Goal: Transaction & Acquisition: Purchase product/service

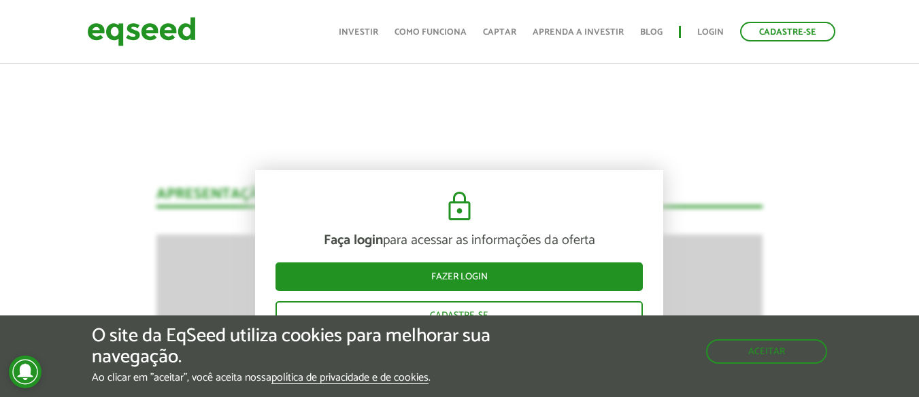
scroll to position [1755, 0]
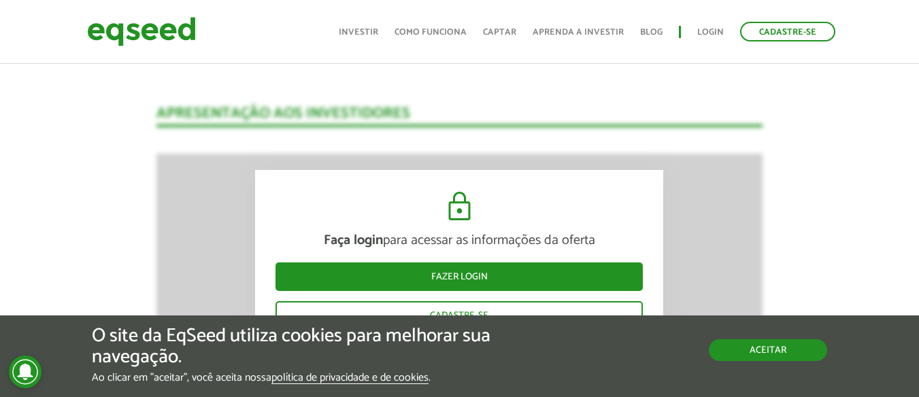
click at [767, 351] on button "Aceitar" at bounding box center [768, 351] width 118 height 22
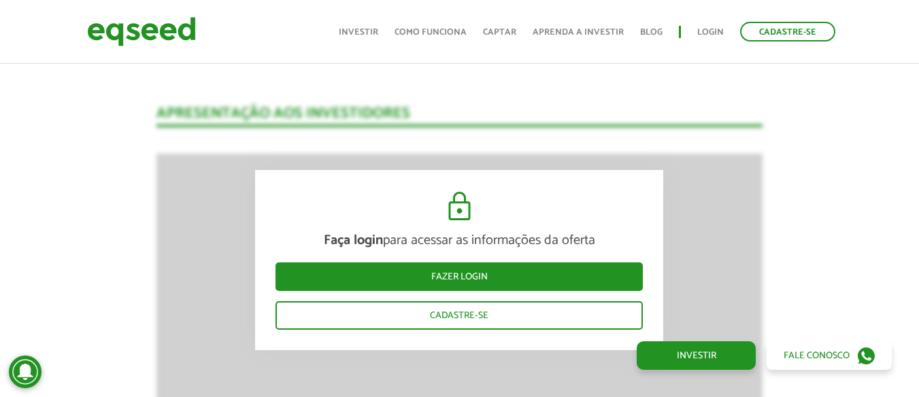
click at [672, 353] on link "Investir" at bounding box center [696, 356] width 119 height 29
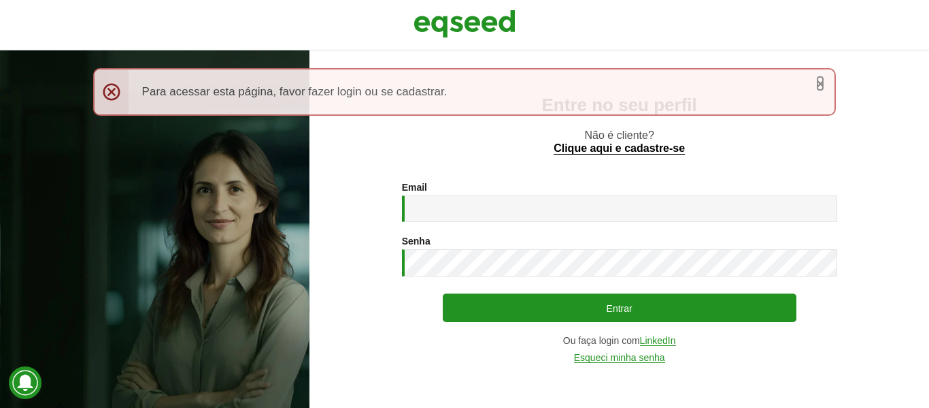
click at [821, 80] on link "×" at bounding box center [820, 83] width 8 height 14
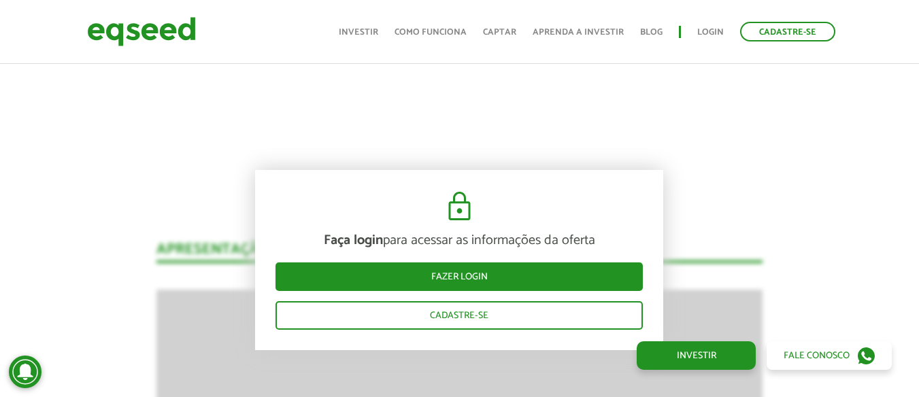
scroll to position [1755, 0]
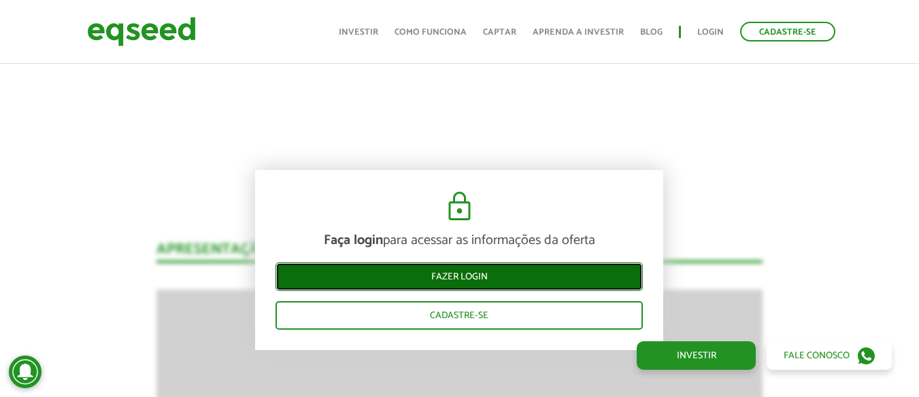
click at [490, 281] on link "Fazer login" at bounding box center [459, 277] width 367 height 29
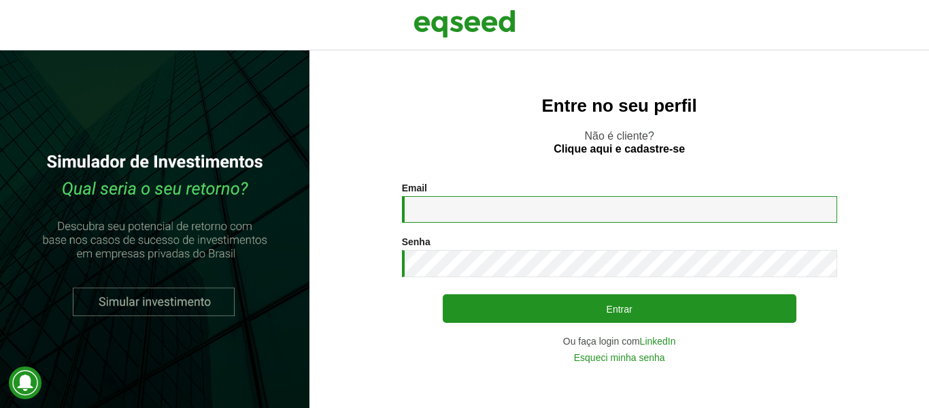
click at [485, 214] on input "Email *" at bounding box center [619, 209] width 435 height 27
type input "**********"
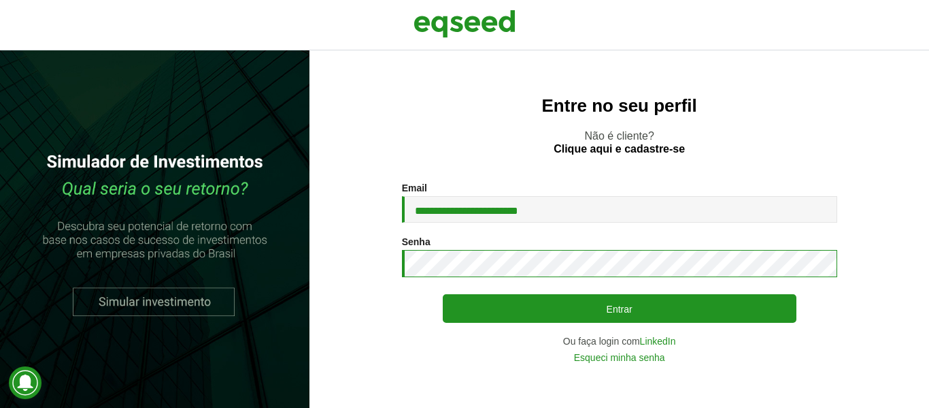
click at [443, 294] on button "Entrar" at bounding box center [620, 308] width 354 height 29
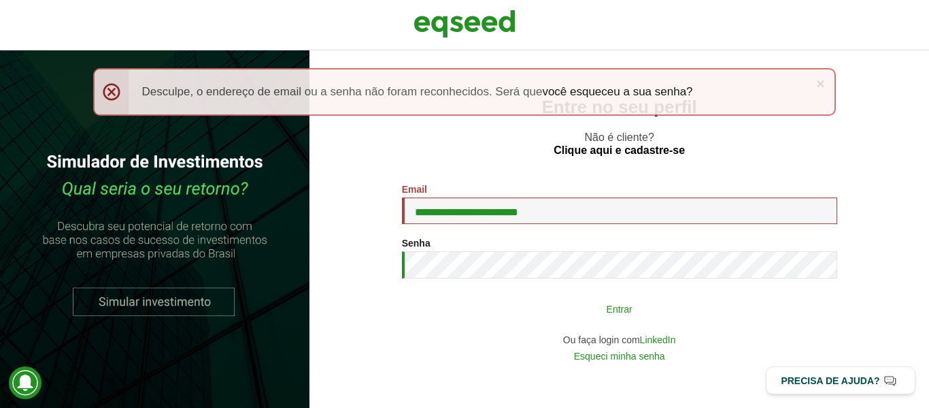
click at [566, 318] on button "Entrar" at bounding box center [620, 308] width 354 height 26
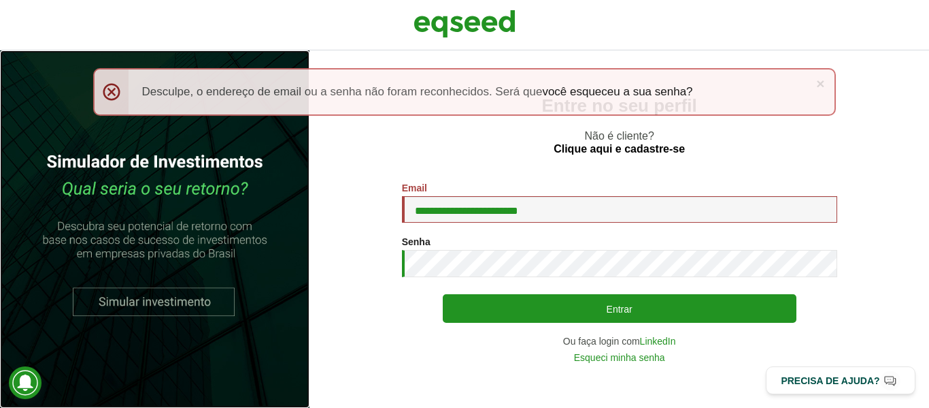
click at [159, 293] on link at bounding box center [155, 228] width 310 height 357
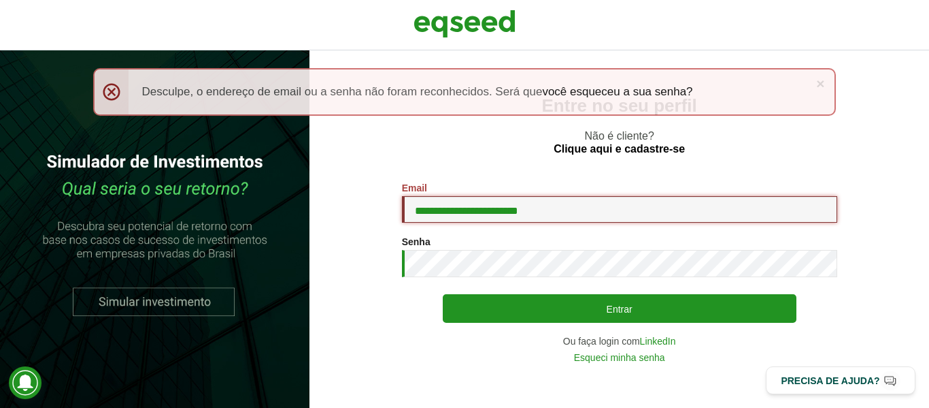
click at [574, 209] on input "**********" at bounding box center [619, 209] width 435 height 27
drag, startPoint x: 619, startPoint y: 205, endPoint x: 340, endPoint y: 186, distance: 280.3
click at [341, 186] on section "**********" at bounding box center [619, 272] width 565 height 180
click at [594, 152] on link "Clique aqui e cadastre-se" at bounding box center [619, 149] width 131 height 11
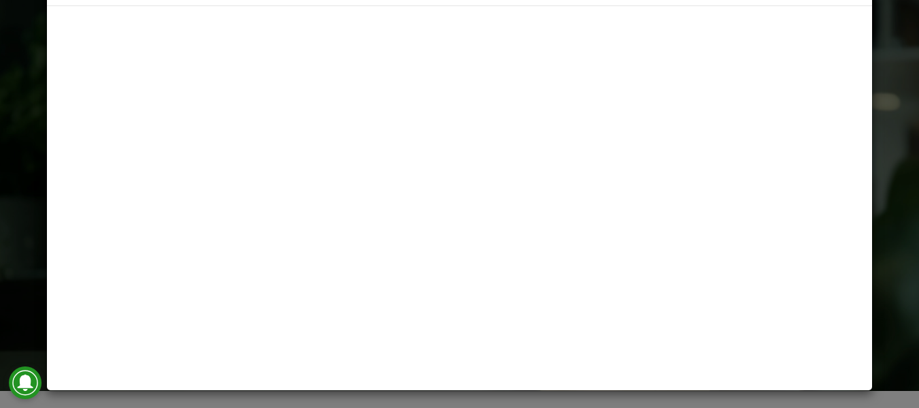
scroll to position [71, 0]
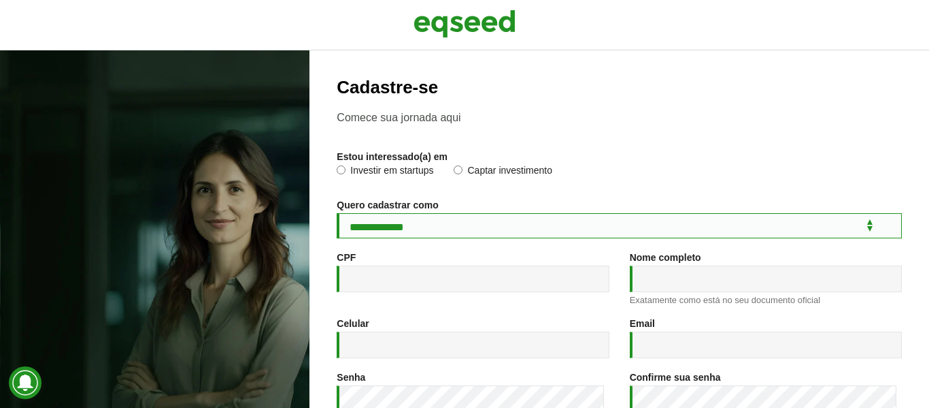
click at [479, 224] on select "**********" at bounding box center [619, 225] width 565 height 25
select select "***"
click at [337, 213] on select "**********" at bounding box center [619, 225] width 565 height 25
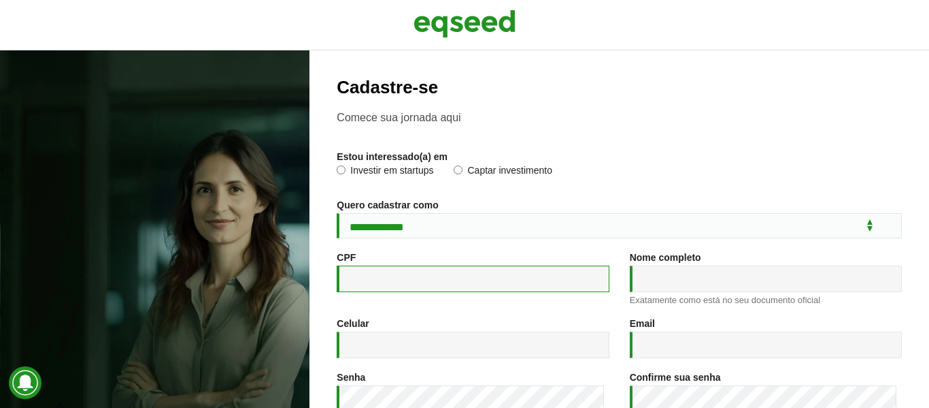
click at [426, 276] on input "CPF *" at bounding box center [473, 278] width 272 height 27
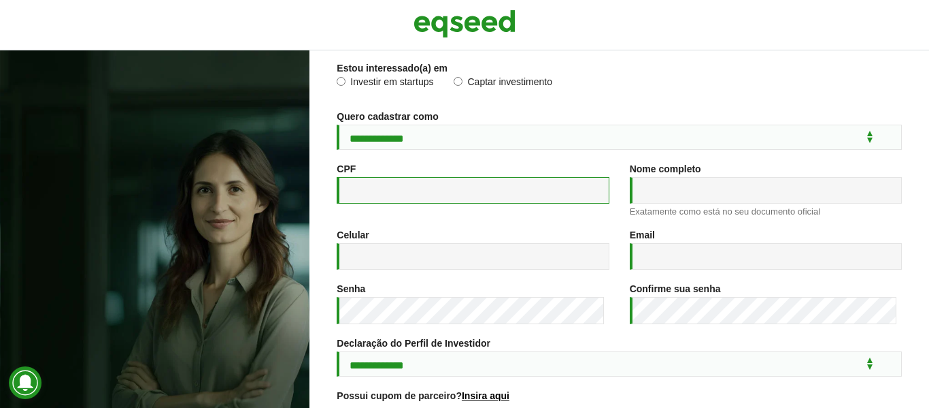
scroll to position [68, 0]
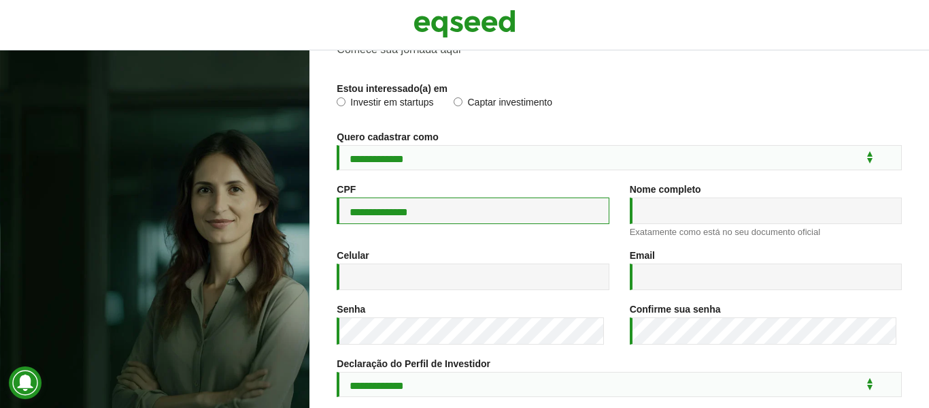
type input "**********"
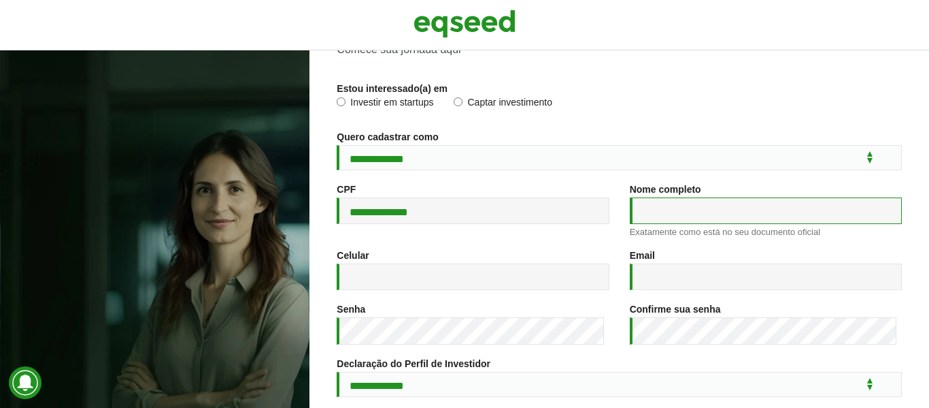
click at [678, 218] on input "Nome completo *" at bounding box center [766, 210] width 272 height 27
type input "**********"
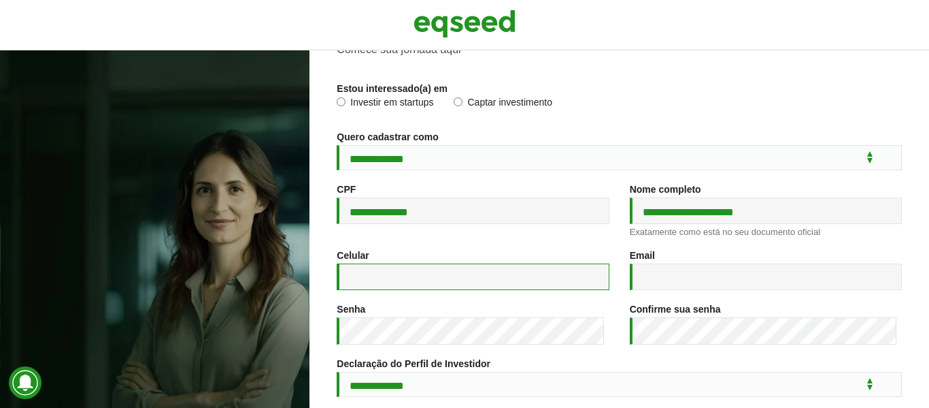
type input "**********"
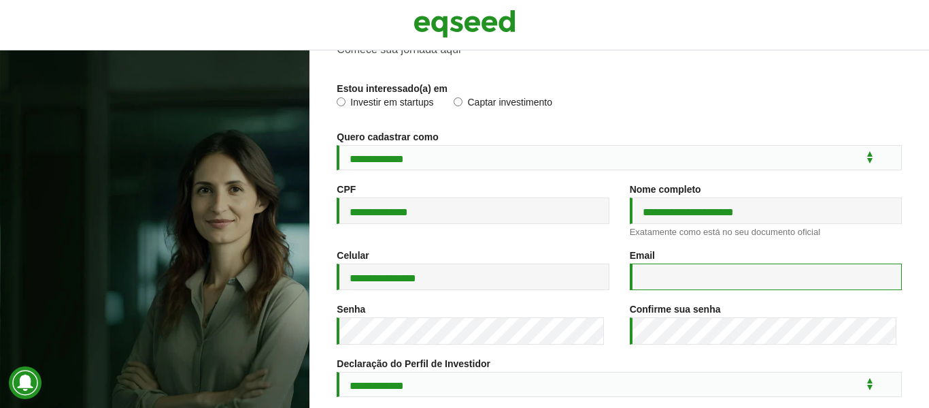
type input "**********"
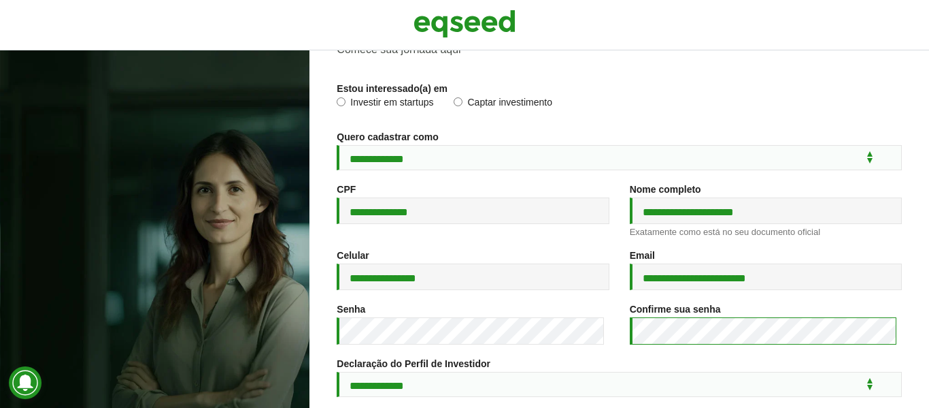
scroll to position [136, 0]
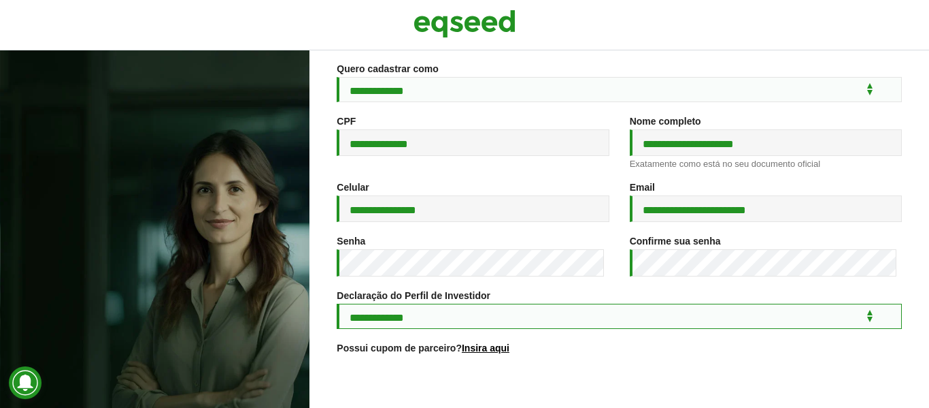
click at [446, 322] on select "**********" at bounding box center [619, 315] width 565 height 25
select select "***"
click at [337, 305] on select "**********" at bounding box center [619, 315] width 565 height 25
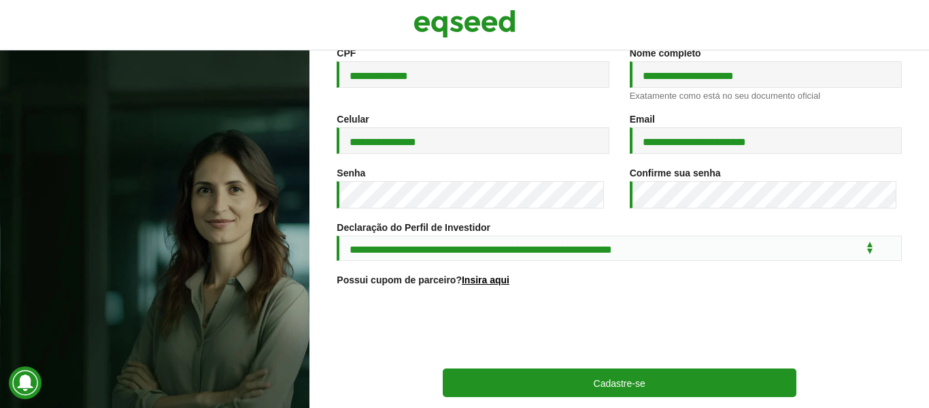
scroll to position [272, 0]
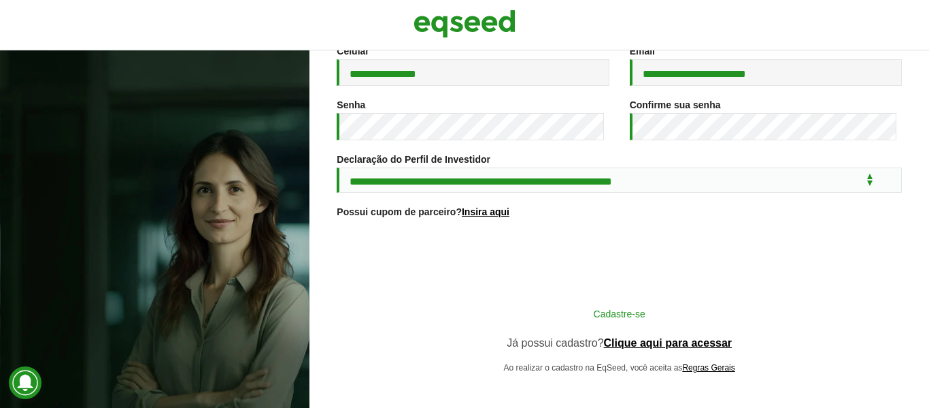
click at [612, 326] on button "Cadastre-se" at bounding box center [620, 313] width 354 height 26
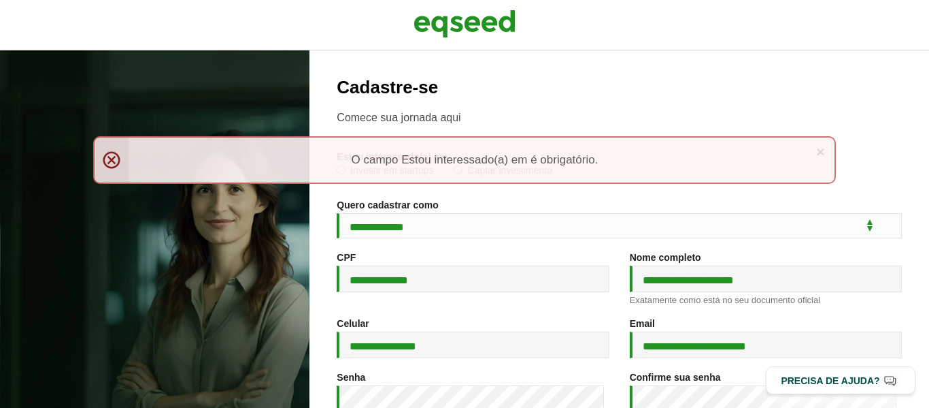
click at [615, 163] on div "× Menssagem de erro O campo Estou interessado(a) em é obrigatório." at bounding box center [465, 160] width 744 height 48
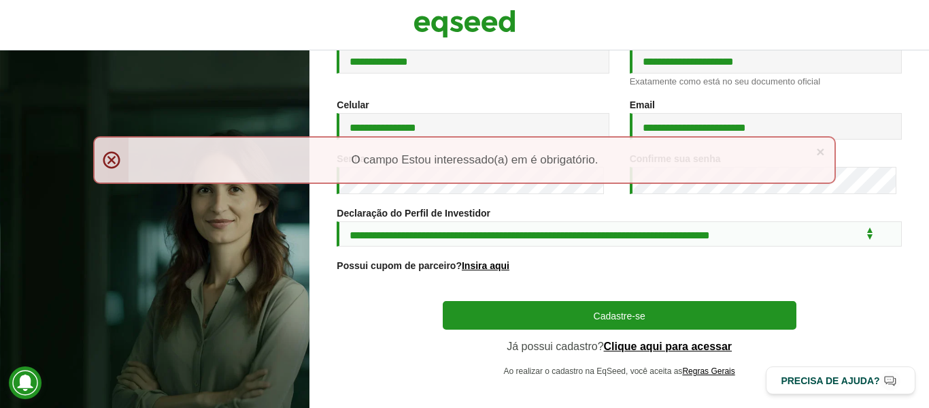
scroll to position [231, 0]
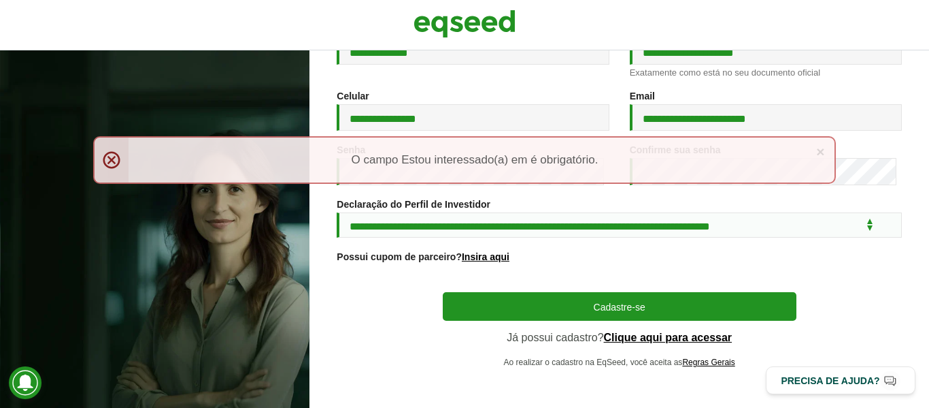
click at [112, 162] on div "× Menssagem de erro O campo Estou interessado(a) em é obrigatório." at bounding box center [465, 160] width 744 height 48
click at [114, 162] on div "× Menssagem de erro O campo Estou interessado(a) em é obrigatório." at bounding box center [465, 160] width 744 height 48
click at [824, 145] on link "×" at bounding box center [820, 151] width 8 height 14
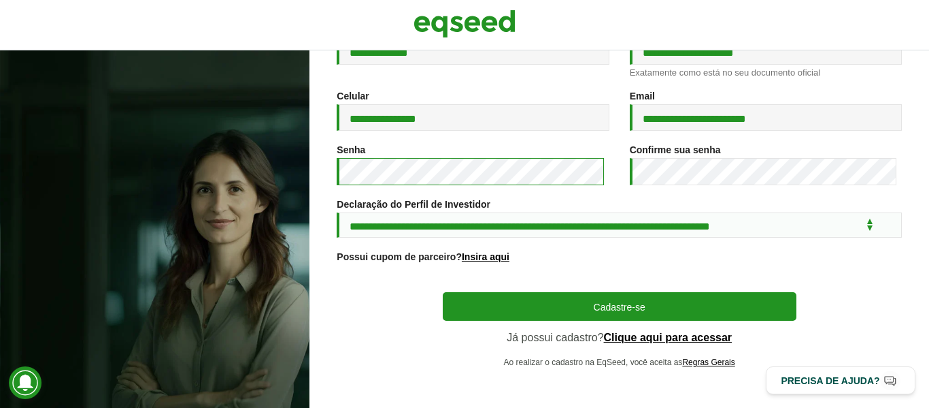
click at [272, 171] on div "**********" at bounding box center [464, 228] width 929 height 357
click at [510, 322] on div "Cadastre-se Já possui cadastro? Clique aqui para acessar Ao realizar o cadastro…" at bounding box center [620, 330] width 354 height 76
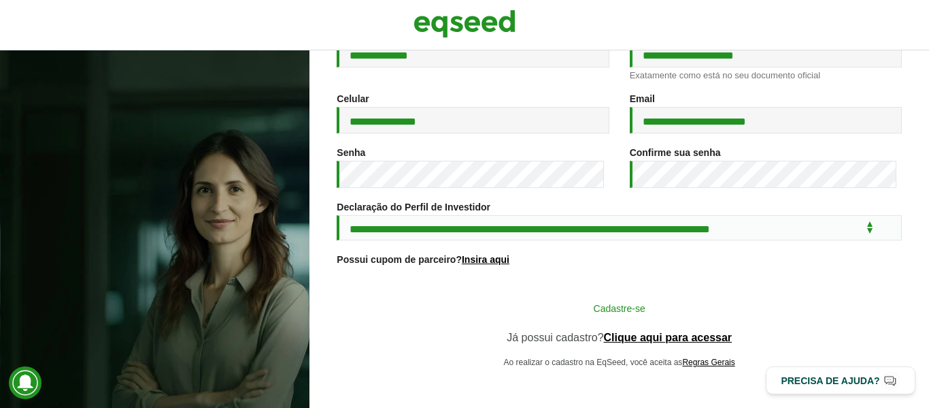
click at [510, 313] on button "Cadastre-se" at bounding box center [620, 308] width 354 height 26
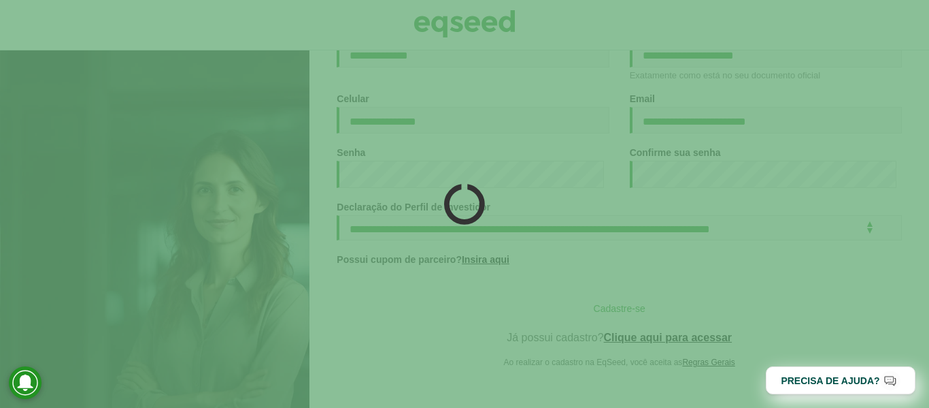
scroll to position [229, 0]
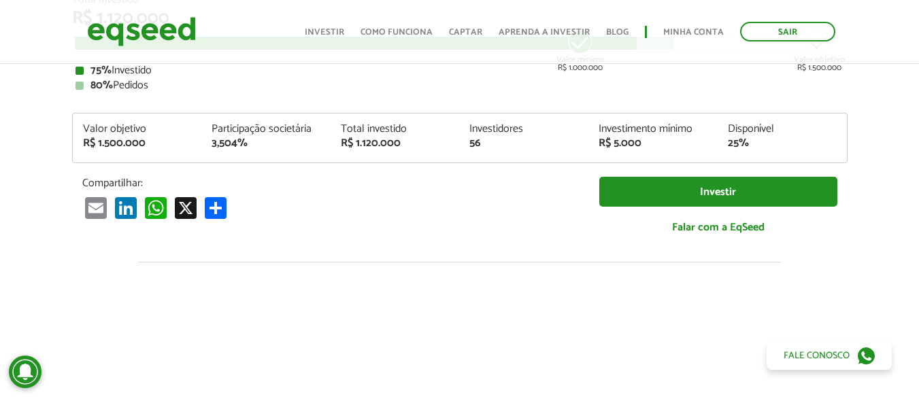
scroll to position [130, 0]
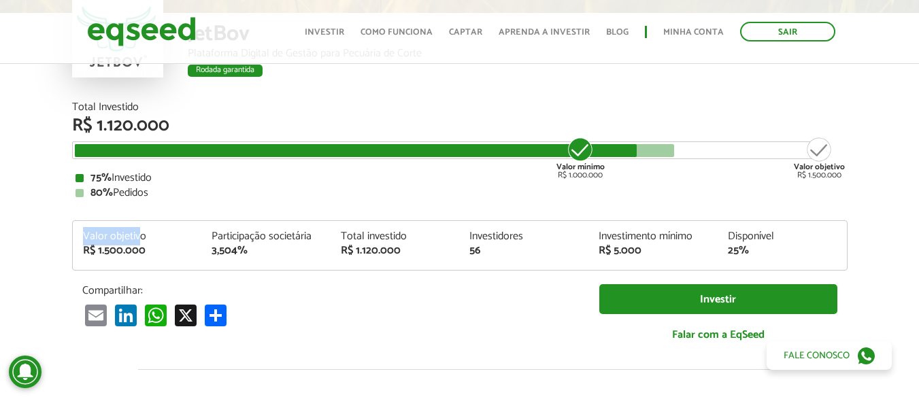
drag, startPoint x: 82, startPoint y: 237, endPoint x: 139, endPoint y: 234, distance: 57.9
click at [139, 234] on div "Valor objetivo R$ 1.500.000" at bounding box center [137, 243] width 129 height 25
drag, startPoint x: 565, startPoint y: 176, endPoint x: 616, endPoint y: 179, distance: 50.4
click at [616, 179] on div "Total Investido R$ 1.120.000 Valor mínimo R$ 1.000.000 Valor objetivo R$ 1.500.…" at bounding box center [460, 150] width 776 height 97
click at [625, 196] on div "80% Pedidos" at bounding box center [460, 193] width 769 height 11
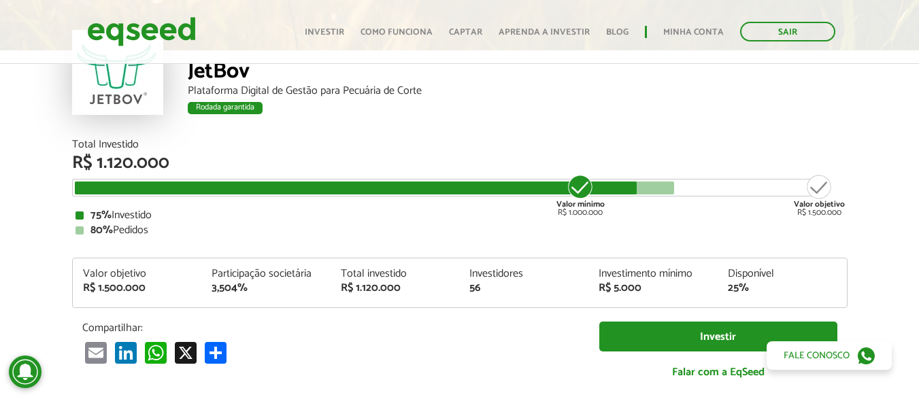
scroll to position [62, 0]
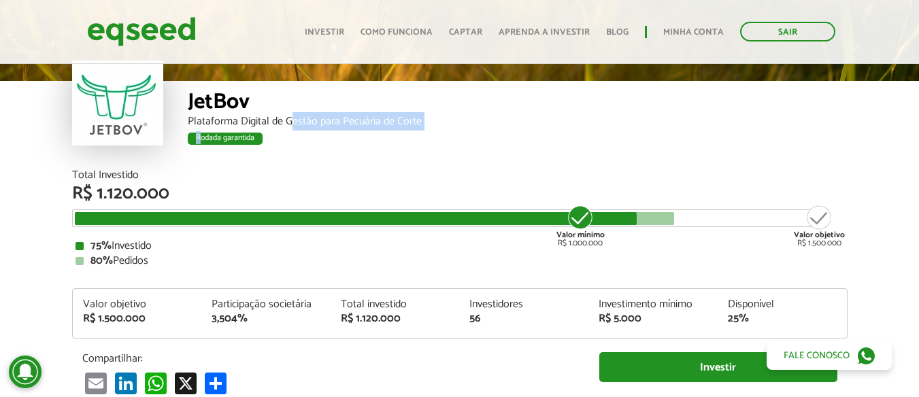
drag, startPoint x: 199, startPoint y: 135, endPoint x: 295, endPoint y: 130, distance: 96.1
click at [291, 130] on div "JetBov Plataforma Digital de Gestão para Pecuária de Corte Rodada garantida" at bounding box center [518, 125] width 660 height 89
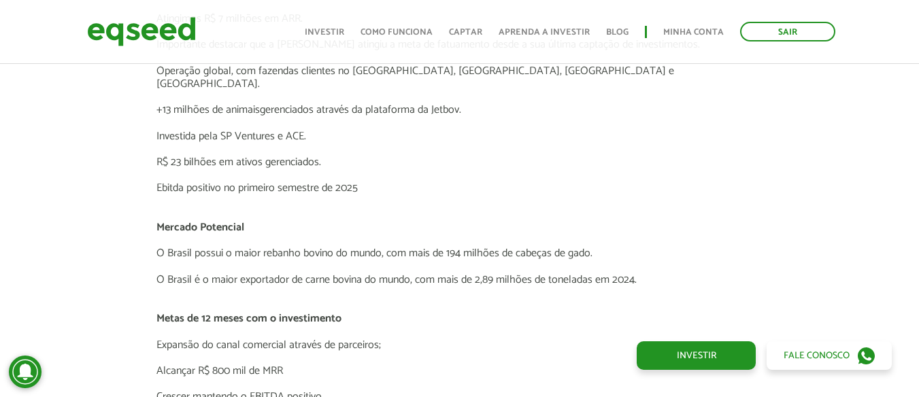
scroll to position [2511, 0]
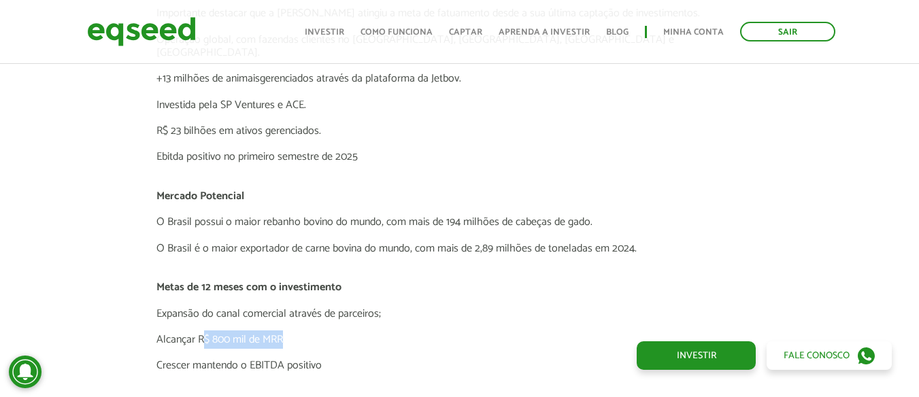
drag, startPoint x: 204, startPoint y: 331, endPoint x: 316, endPoint y: 327, distance: 112.3
click at [313, 333] on p "Alcançar R$ 800 mil de MRR" at bounding box center [459, 339] width 606 height 13
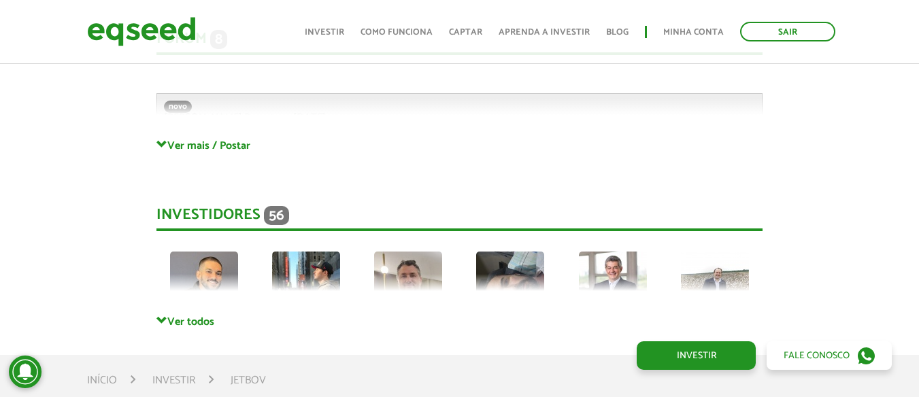
scroll to position [3668, 0]
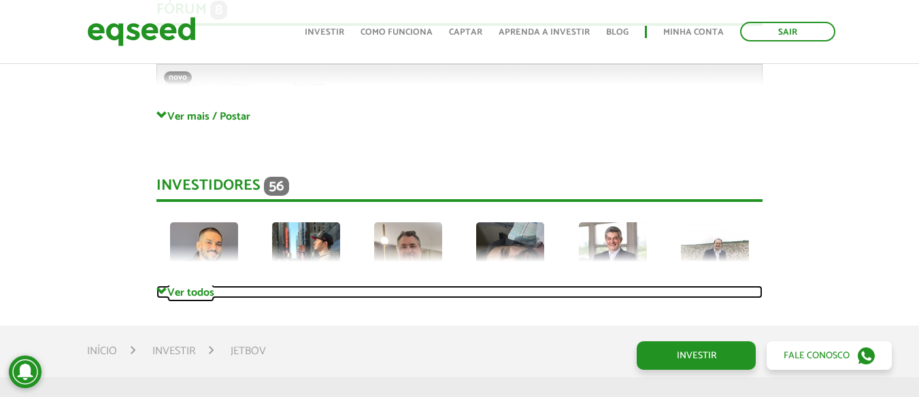
click at [169, 286] on link "Ver todos" at bounding box center [459, 292] width 606 height 13
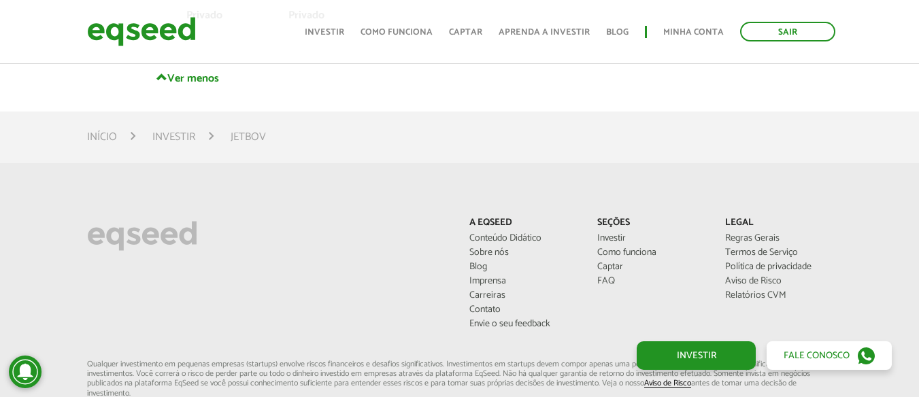
scroll to position [5159, 0]
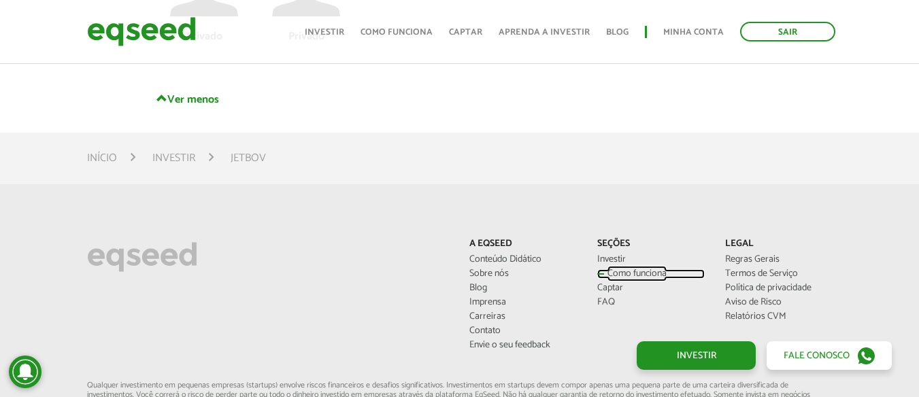
click at [624, 269] on link "Como funciona" at bounding box center [650, 274] width 107 height 10
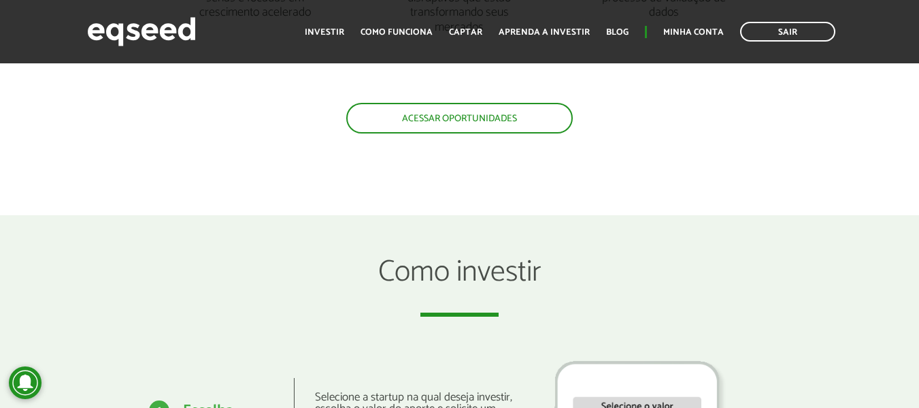
scroll to position [1497, 0]
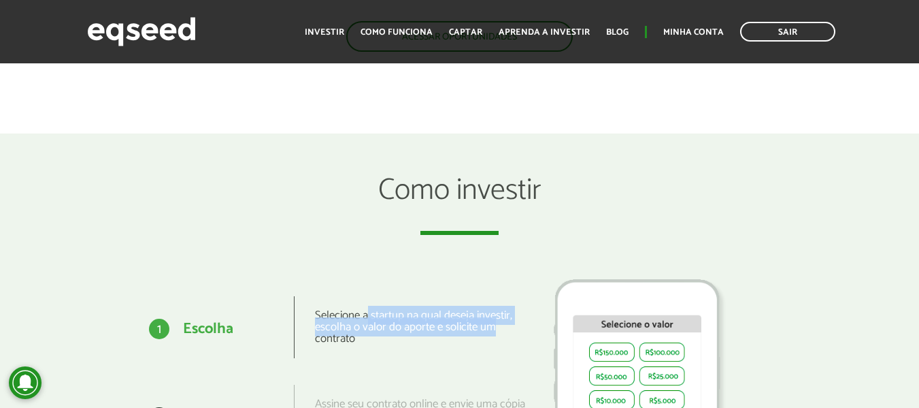
drag, startPoint x: 367, startPoint y: 314, endPoint x: 525, endPoint y: 329, distance: 158.6
click at [525, 329] on div "Selecione a startup na qual deseja investir, escolha o valor do aporte e solici…" at bounding box center [410, 327] width 232 height 62
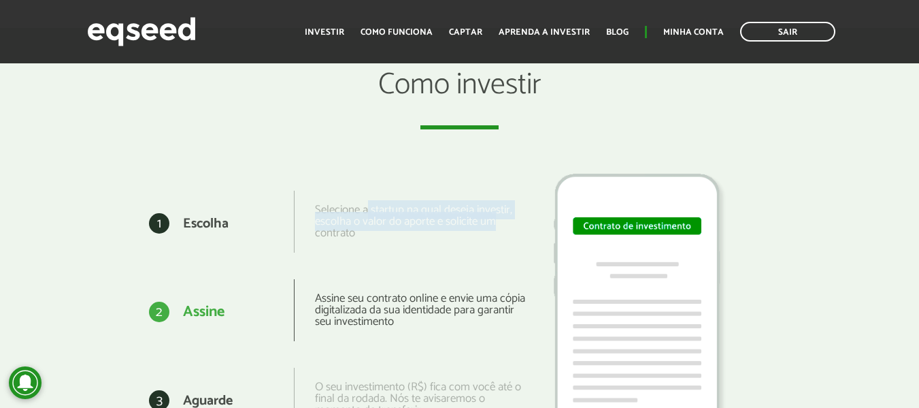
scroll to position [1633, 0]
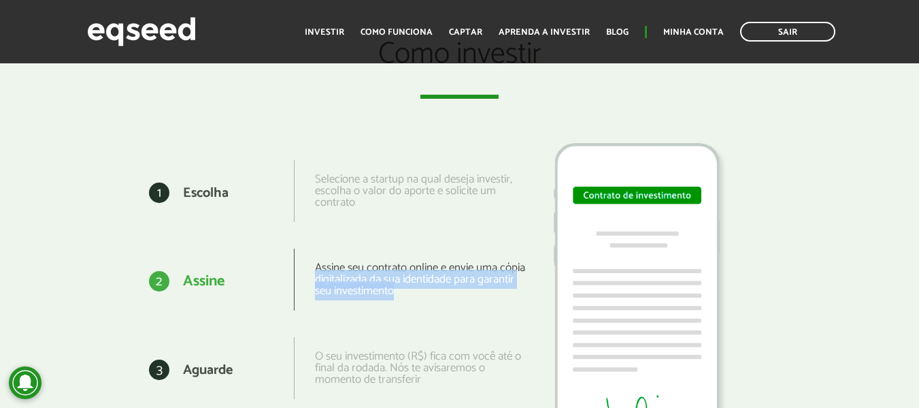
drag, startPoint x: 340, startPoint y: 278, endPoint x: 486, endPoint y: 307, distance: 148.5
click at [486, 307] on div "Assine seu contrato online e envie uma cópia digitalizada da sua identidade par…" at bounding box center [410, 279] width 232 height 62
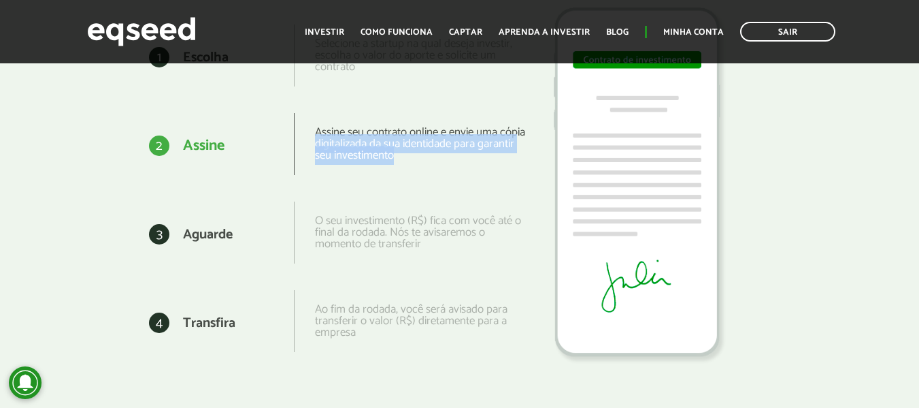
scroll to position [1769, 0]
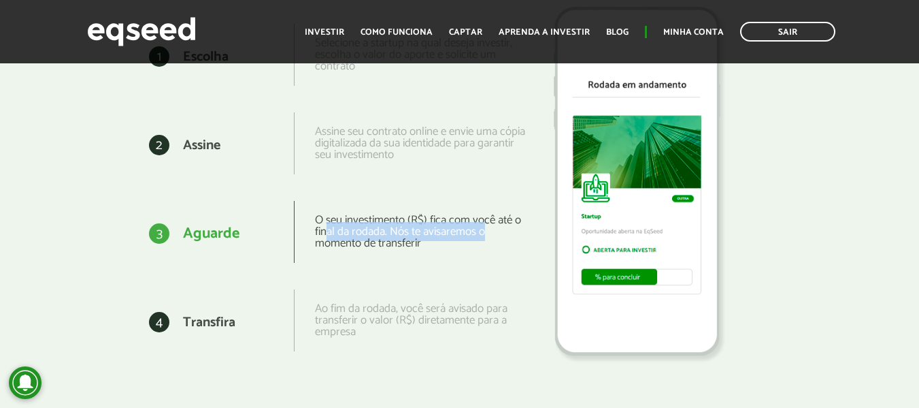
drag, startPoint x: 344, startPoint y: 234, endPoint x: 495, endPoint y: 259, distance: 153.0
click at [492, 238] on div "O seu investimento (R$) fica com você até o final da rodada. Nós te avisaremos …" at bounding box center [410, 232] width 232 height 62
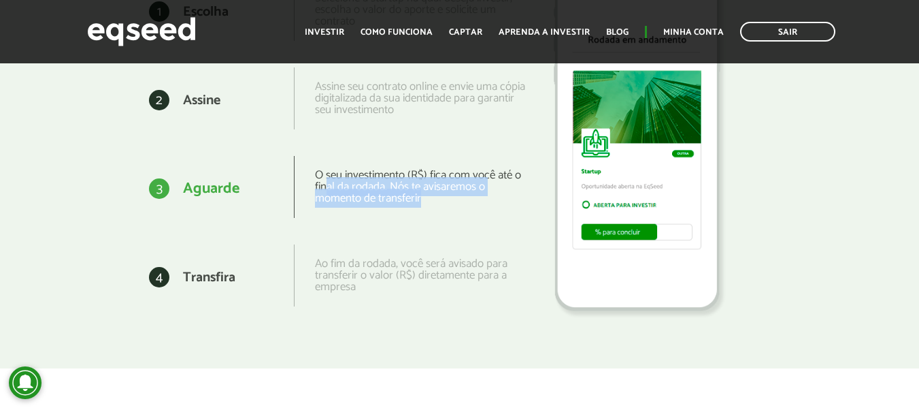
scroll to position [1837, 0]
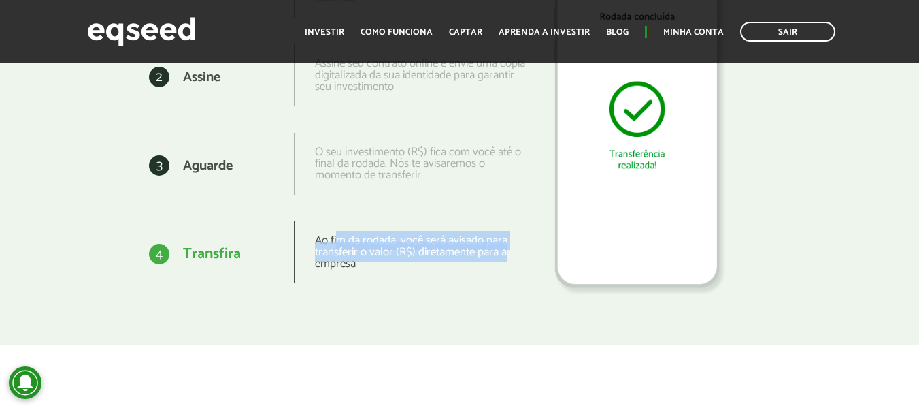
drag, startPoint x: 341, startPoint y: 239, endPoint x: 511, endPoint y: 254, distance: 170.7
click at [511, 254] on div "Ao fim da rodada, você será avisado para transferir o valor (R$) diretamente pa…" at bounding box center [410, 252] width 232 height 62
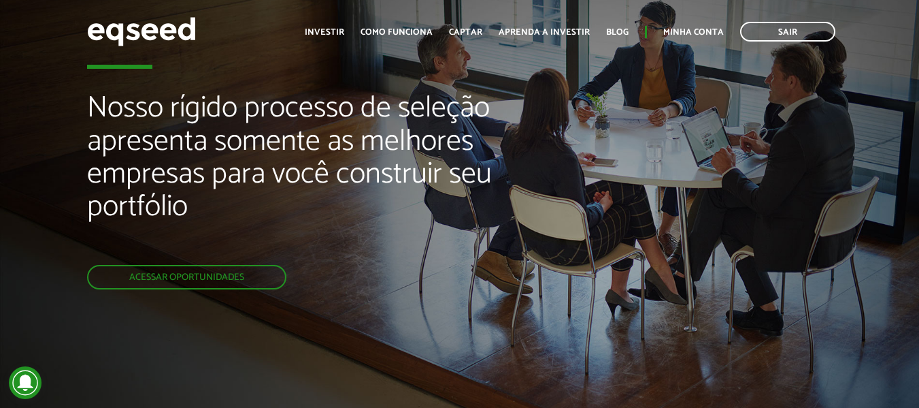
scroll to position [0, 0]
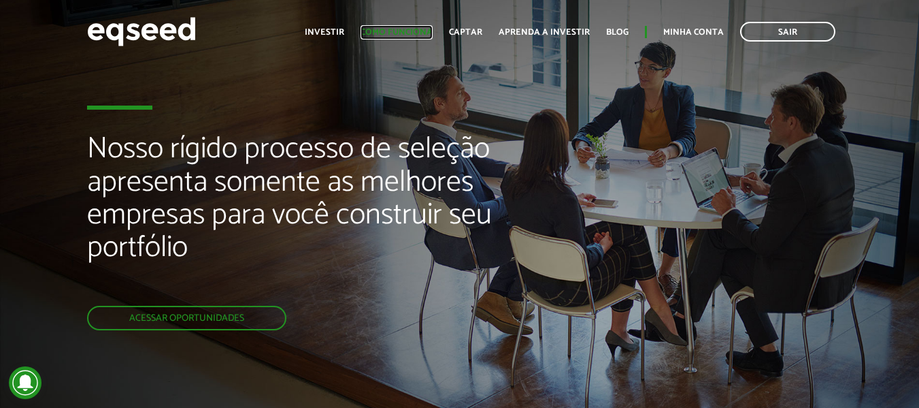
click at [397, 28] on link "Como funciona" at bounding box center [397, 32] width 72 height 9
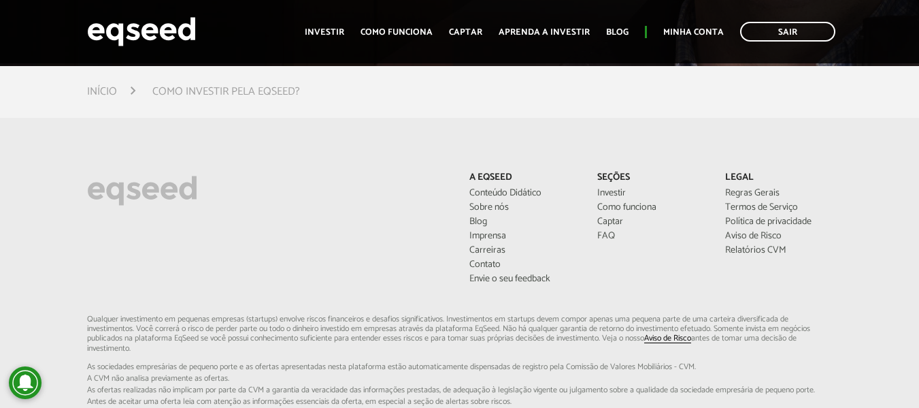
scroll to position [3470, 0]
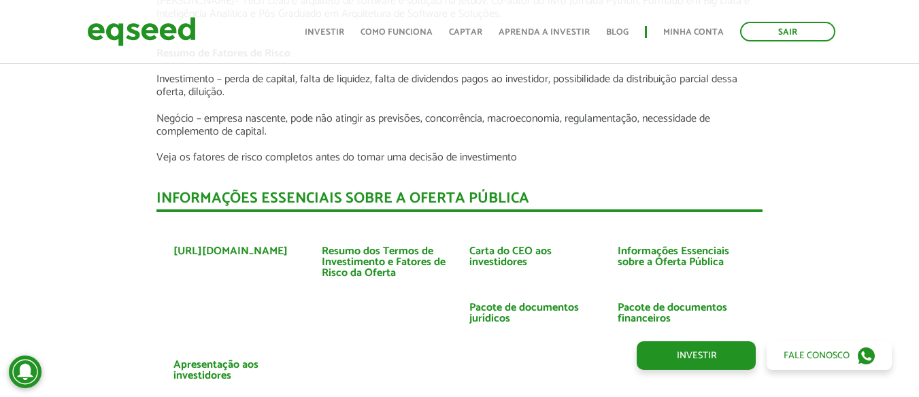
scroll to position [2951, 0]
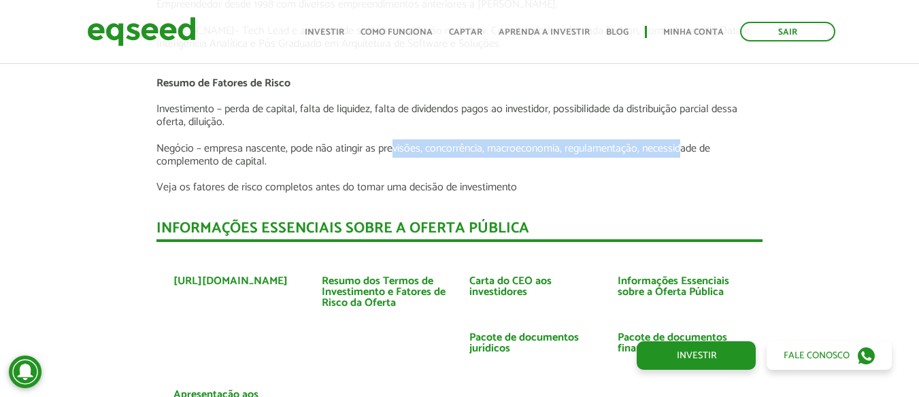
drag, startPoint x: 391, startPoint y: 134, endPoint x: 680, endPoint y: 139, distance: 288.5
click at [680, 142] on p "Negócio – empresa nascente, pode não atingir as previsões, concorrência, macroe…" at bounding box center [459, 155] width 606 height 26
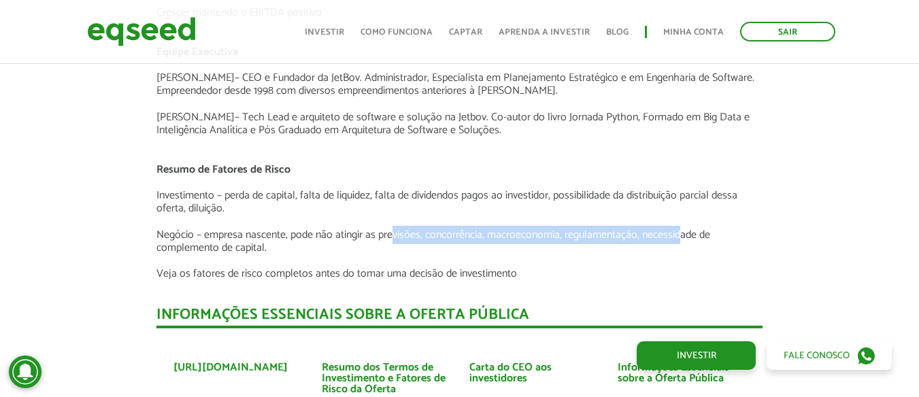
scroll to position [2815, 0]
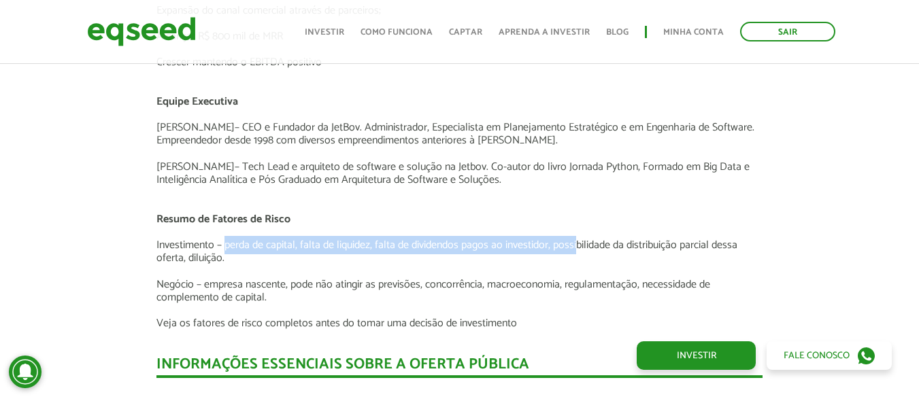
drag, startPoint x: 227, startPoint y: 234, endPoint x: 578, endPoint y: 237, distance: 351.1
click at [578, 239] on p "Investimento – perda de capital, falta de liquidez, falta de dividendos pagos a…" at bounding box center [459, 252] width 606 height 26
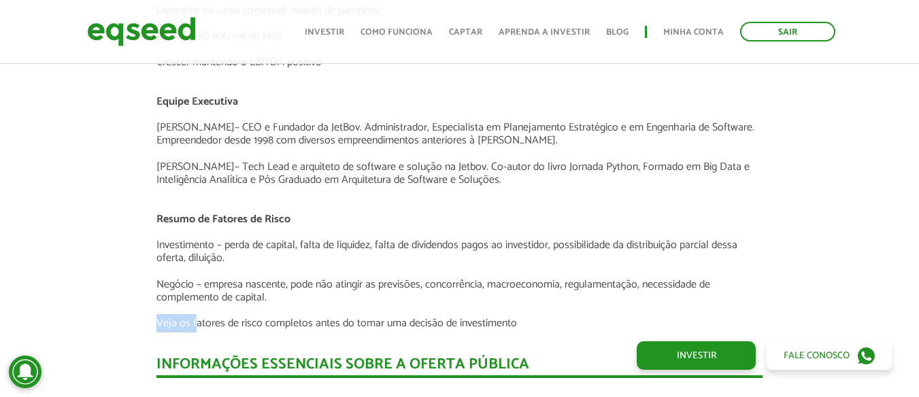
drag, startPoint x: 194, startPoint y: 312, endPoint x: 544, endPoint y: 301, distance: 349.9
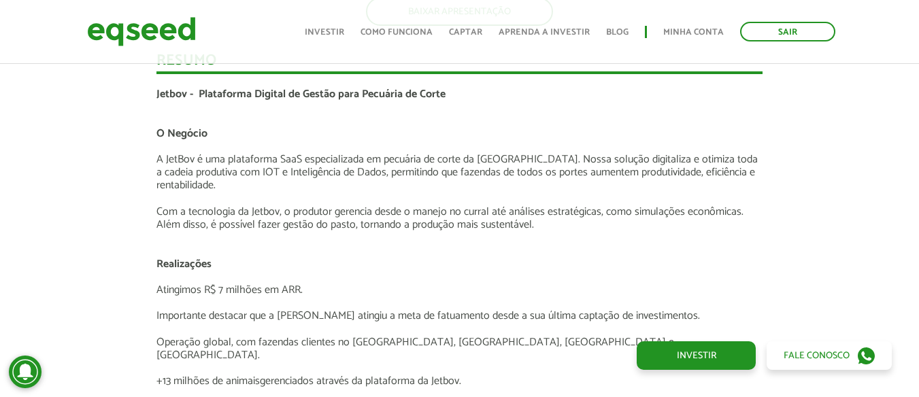
scroll to position [2134, 0]
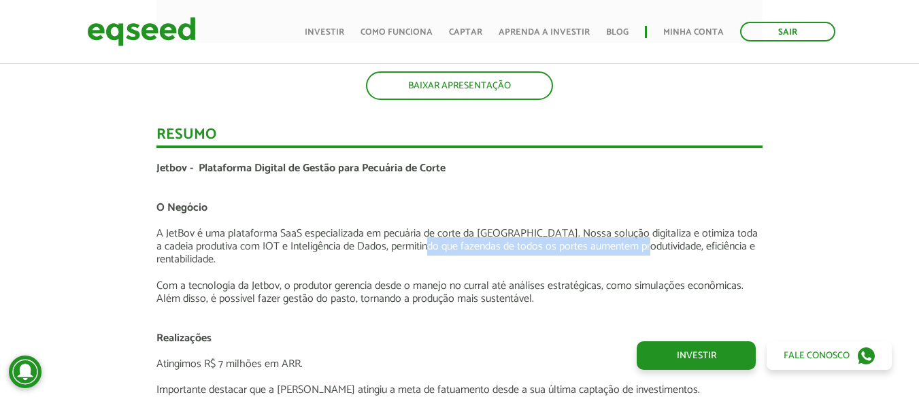
drag, startPoint x: 405, startPoint y: 246, endPoint x: 629, endPoint y: 244, distance: 224.5
click at [629, 244] on p "A JetBov é uma plataforma SaaS especializada em pecuária de corte da [GEOGRAPHI…" at bounding box center [459, 246] width 606 height 39
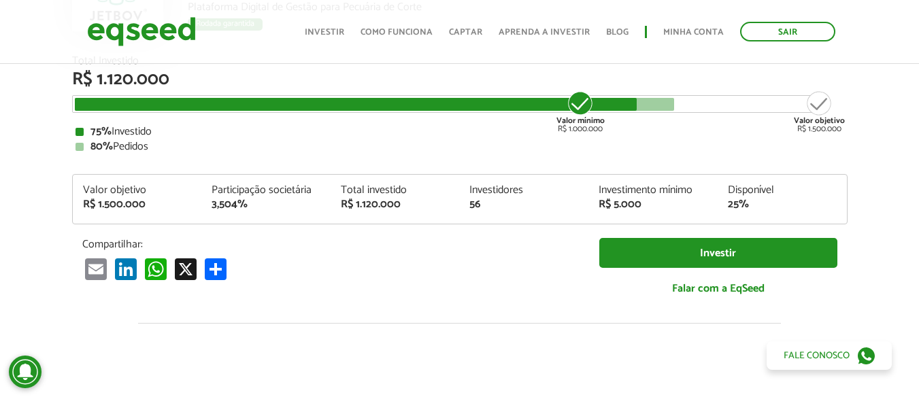
scroll to position [161, 0]
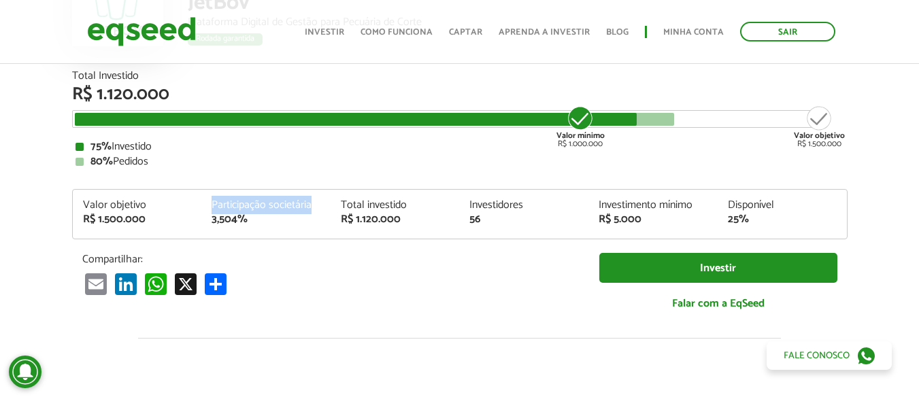
drag, startPoint x: 209, startPoint y: 201, endPoint x: 312, endPoint y: 207, distance: 103.6
click at [312, 207] on div "Participação societária 3,504%" at bounding box center [265, 212] width 129 height 25
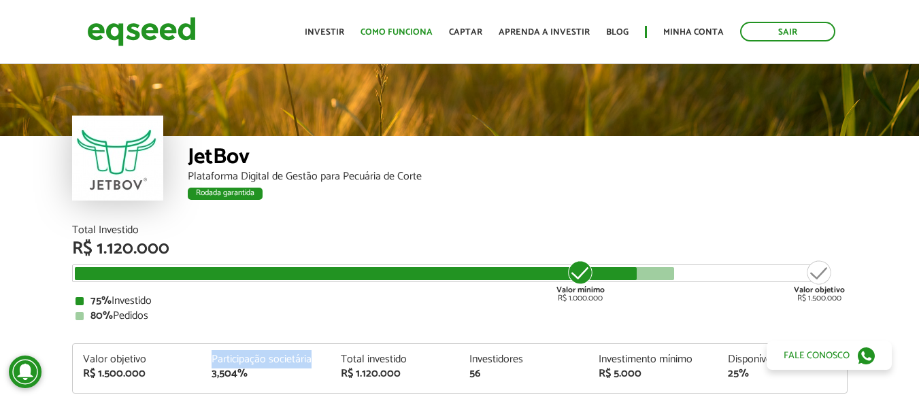
scroll to position [0, 0]
